Goal: Information Seeking & Learning: Learn about a topic

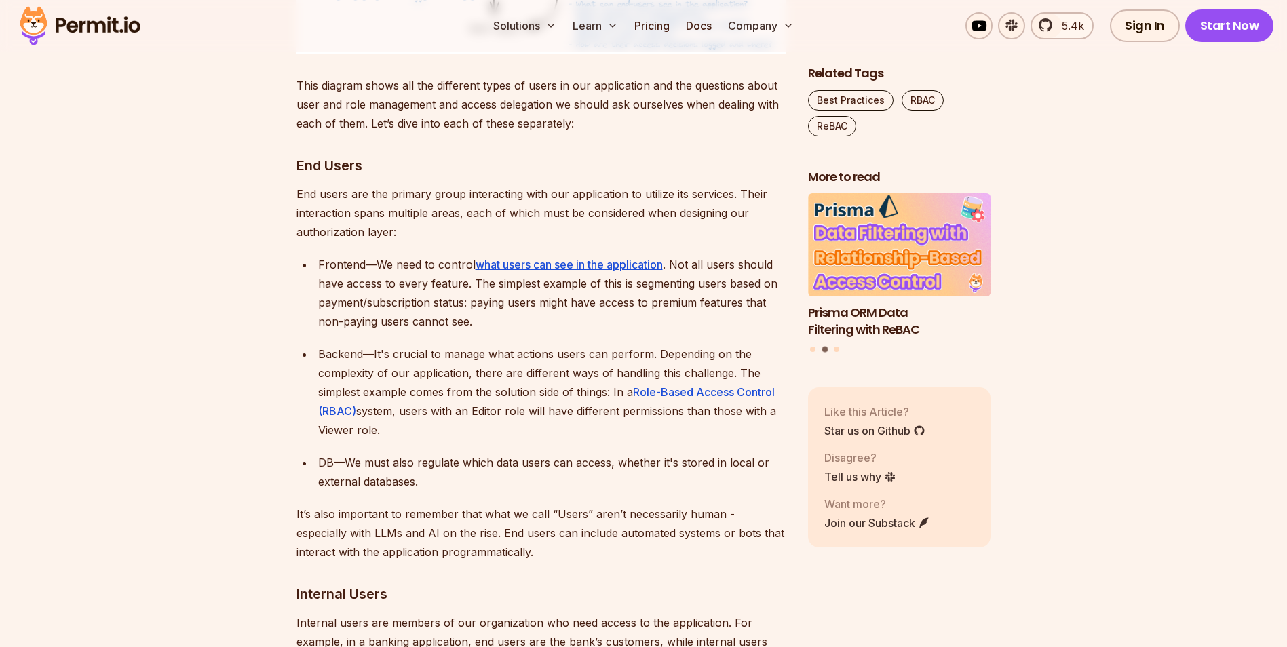
scroll to position [1629, 0]
click at [570, 260] on link "what users can see in the application" at bounding box center [569, 264] width 187 height 14
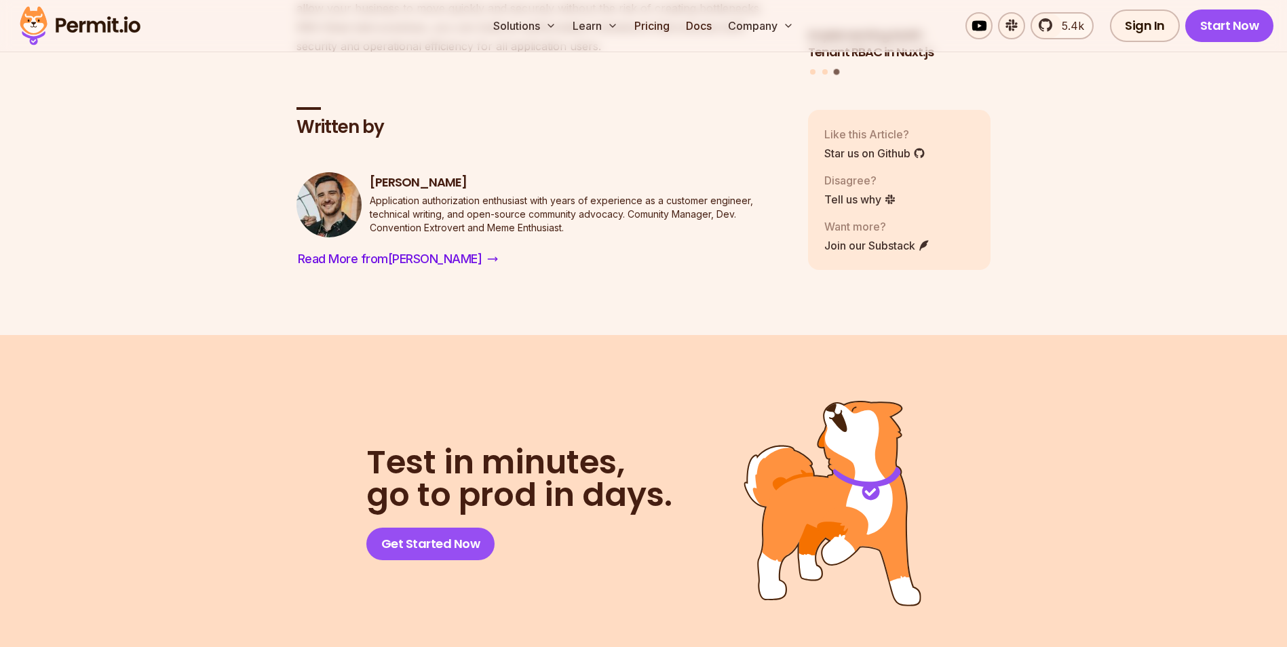
scroll to position [5564, 0]
